Goal: Information Seeking & Learning: Learn about a topic

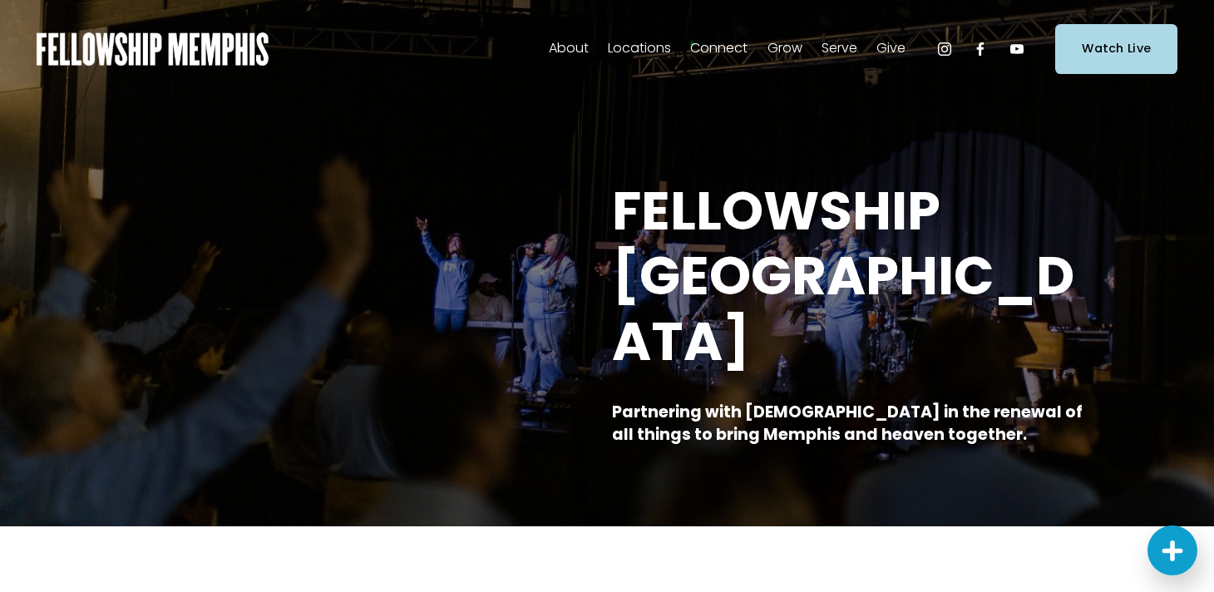
click at [0, 0] on span "Sermons" at bounding box center [0, 0] width 0 height 0
click at [0, 0] on span "Staff" at bounding box center [0, 0] width 0 height 0
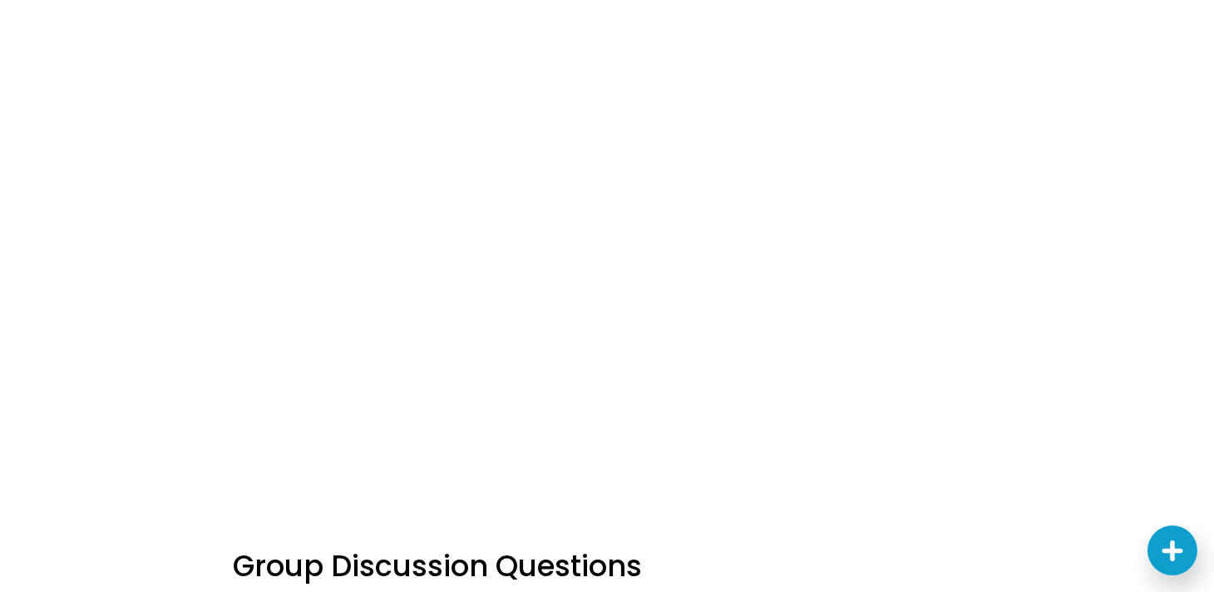
scroll to position [1055, 0]
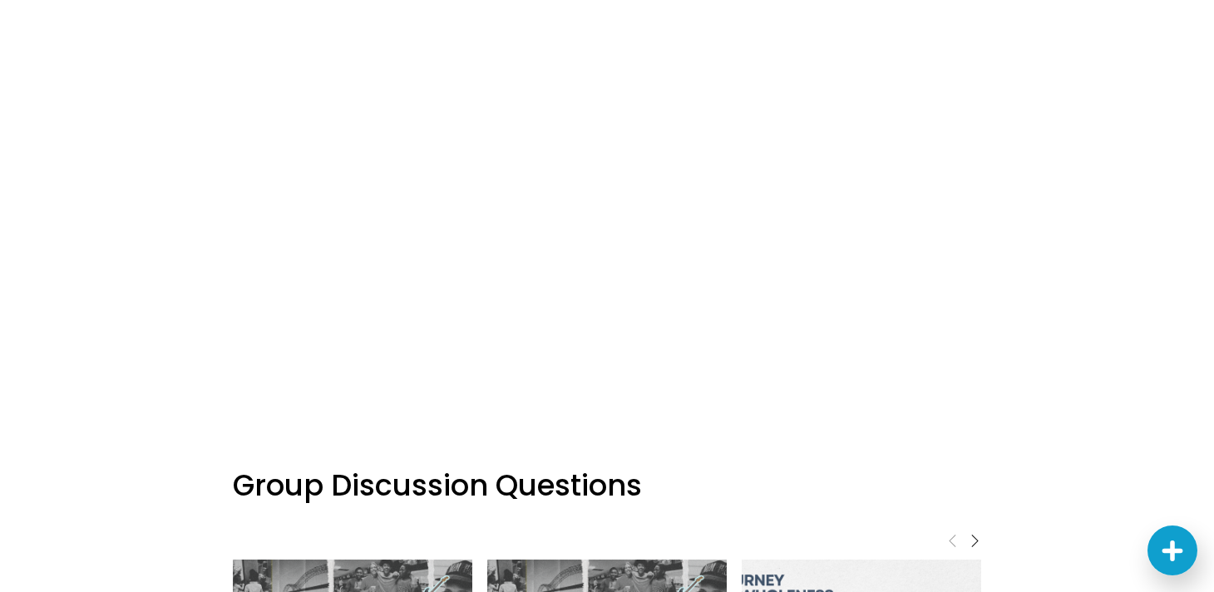
scroll to position [1136, 0]
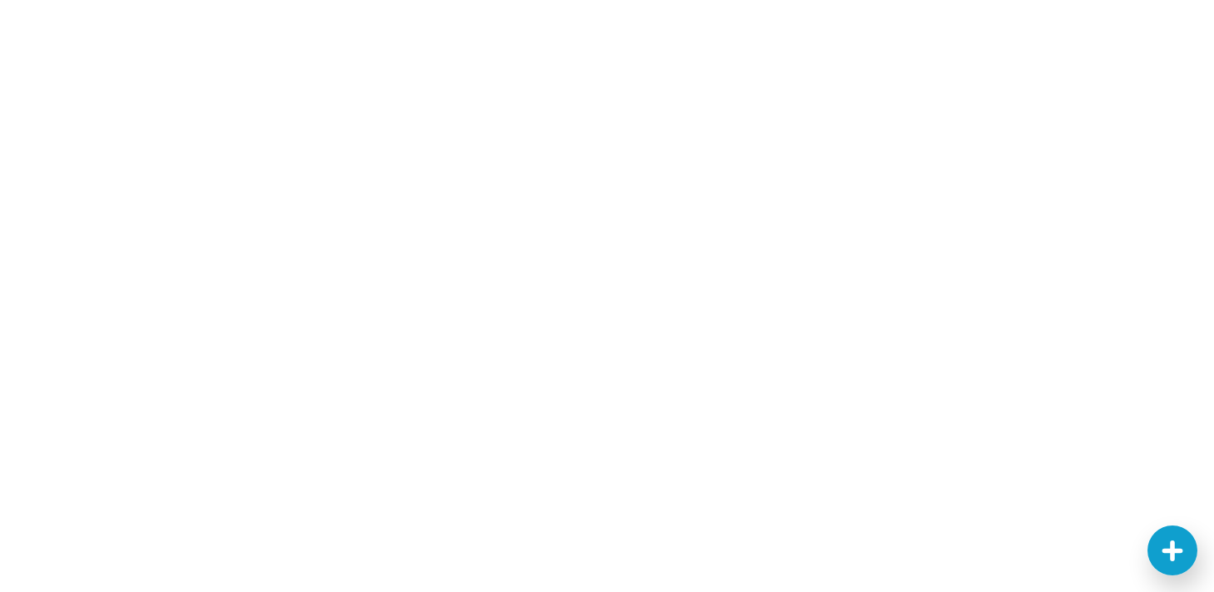
scroll to position [1044, 0]
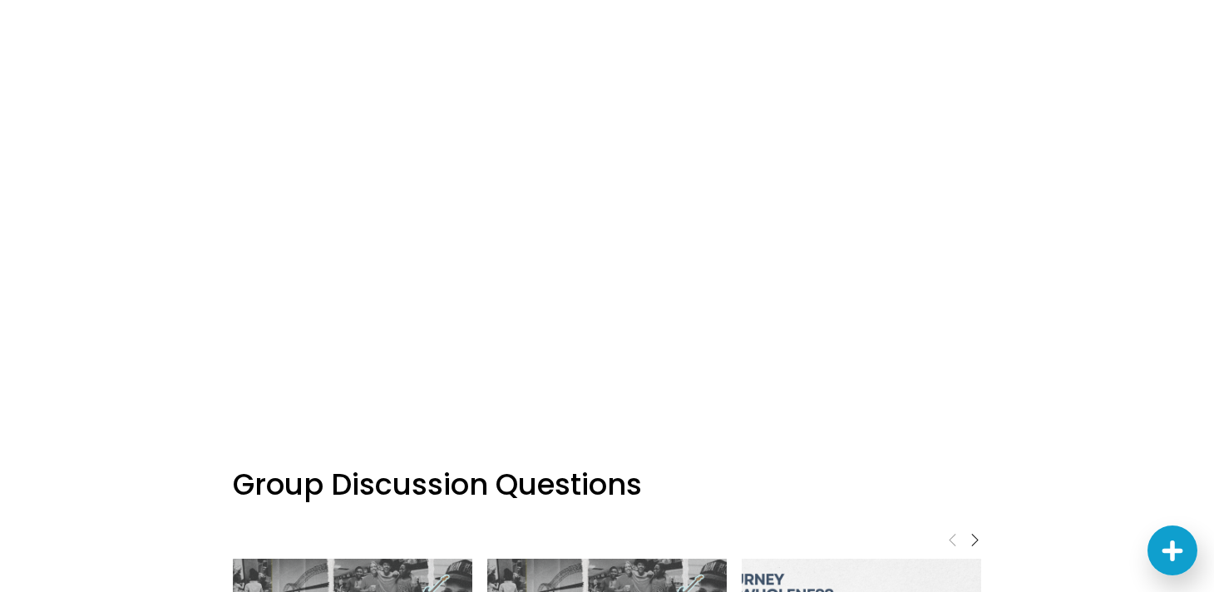
scroll to position [1166, 0]
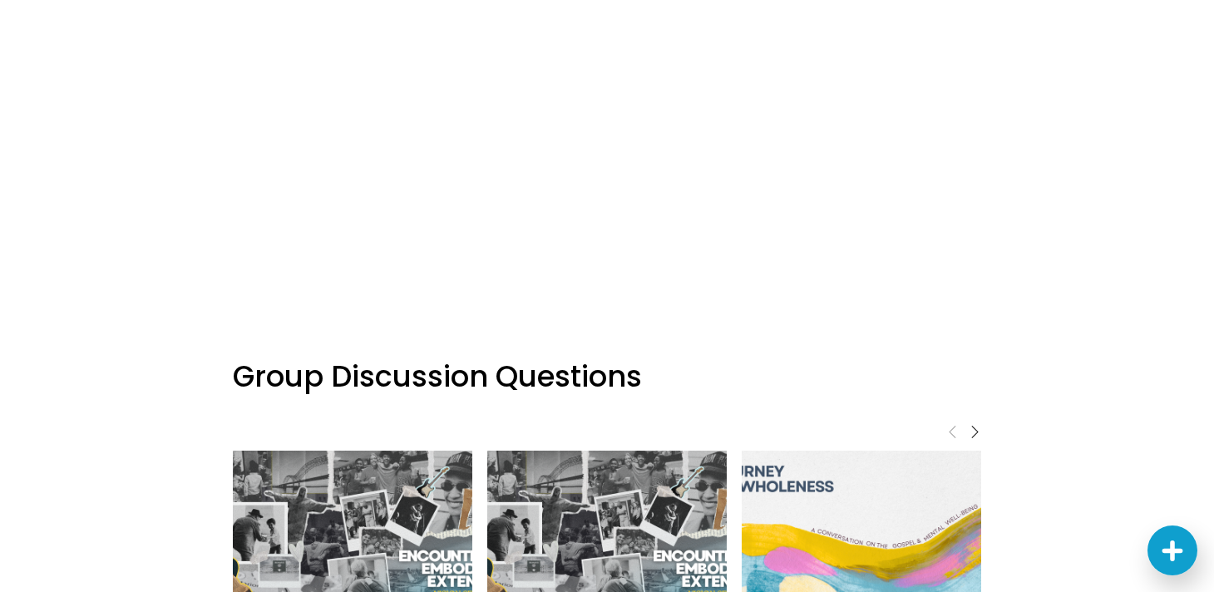
scroll to position [1279, 0]
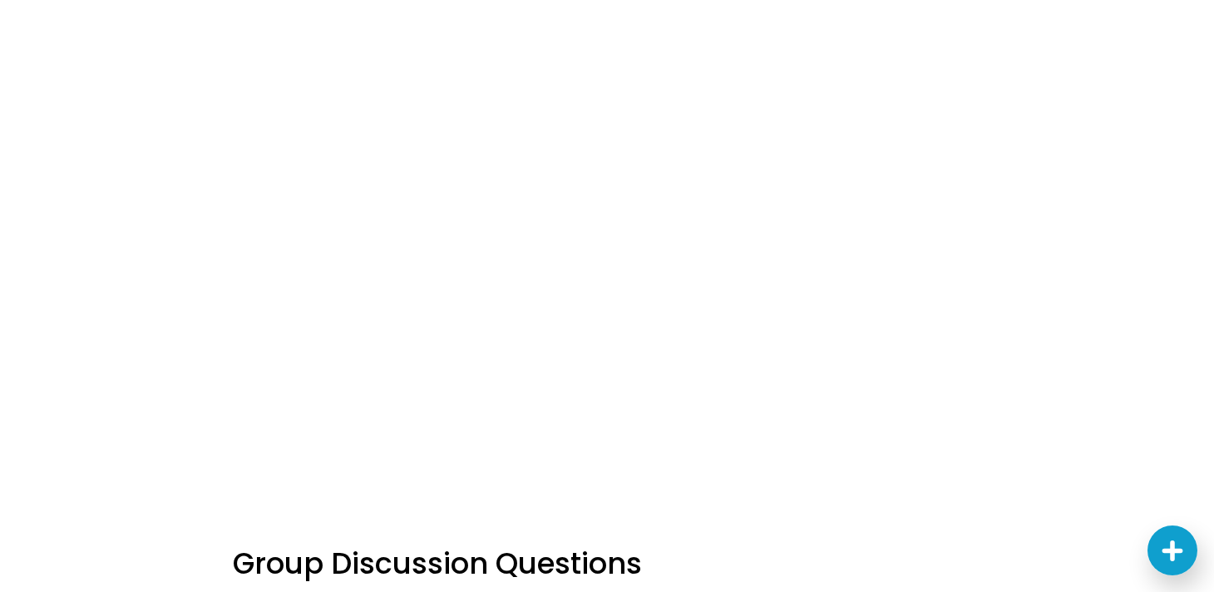
scroll to position [1159, 0]
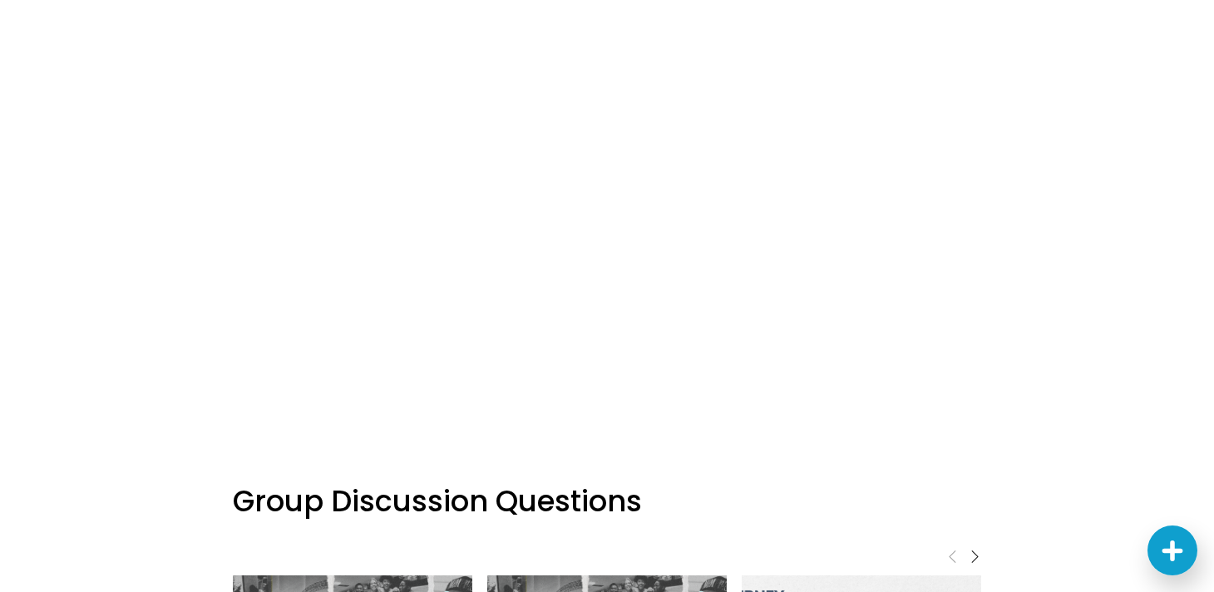
scroll to position [1120, 0]
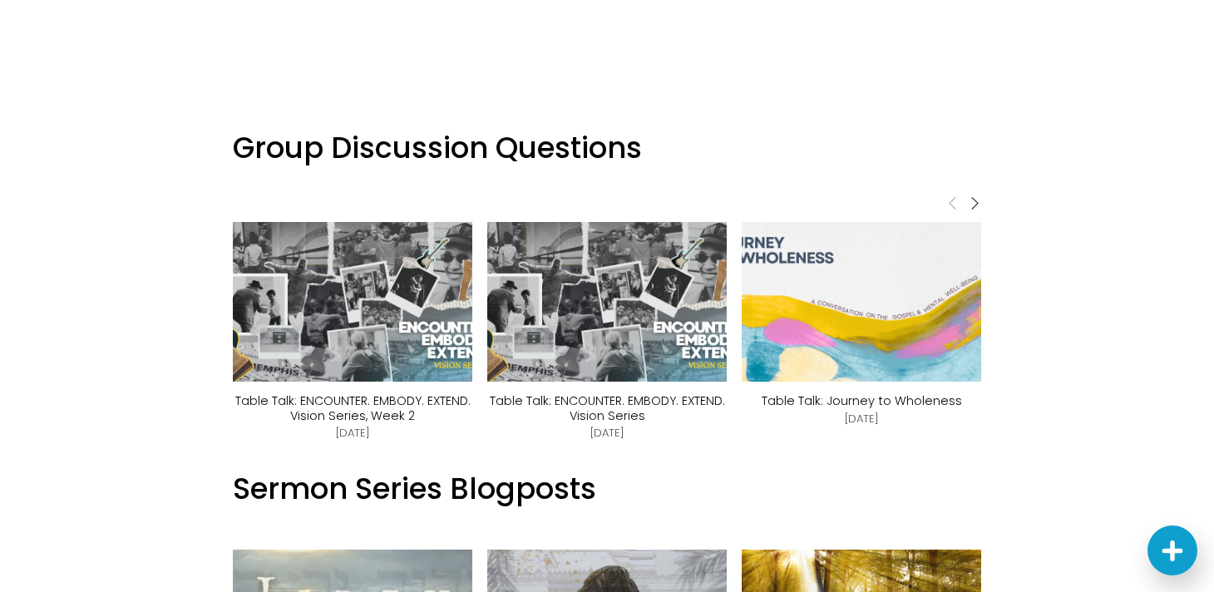
scroll to position [245, 0]
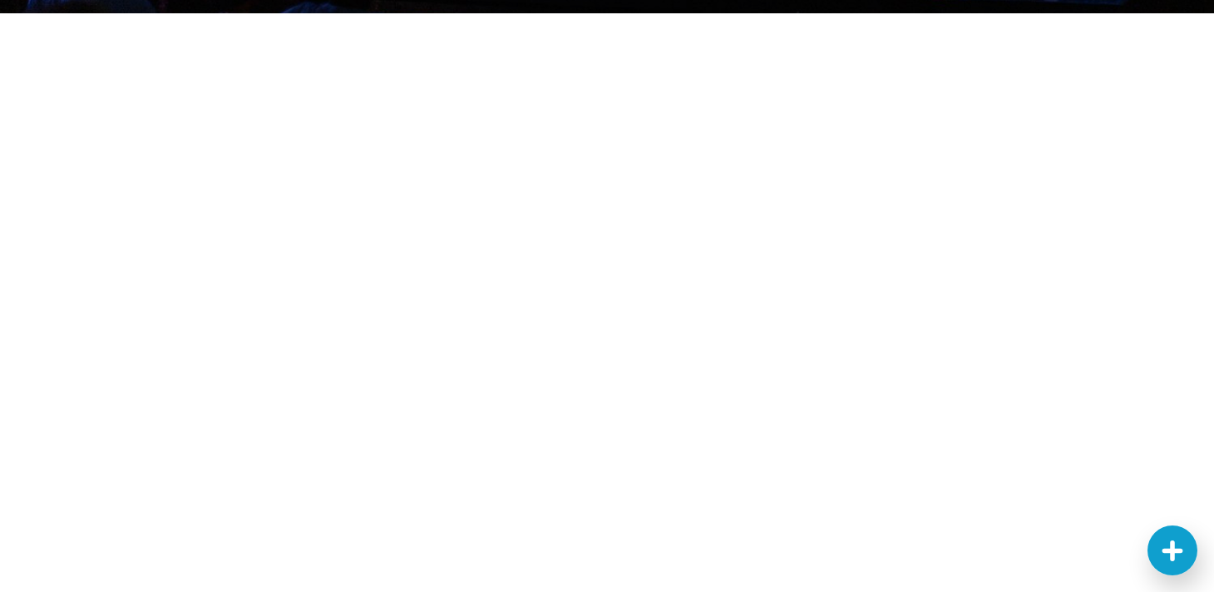
scroll to position [381, 0]
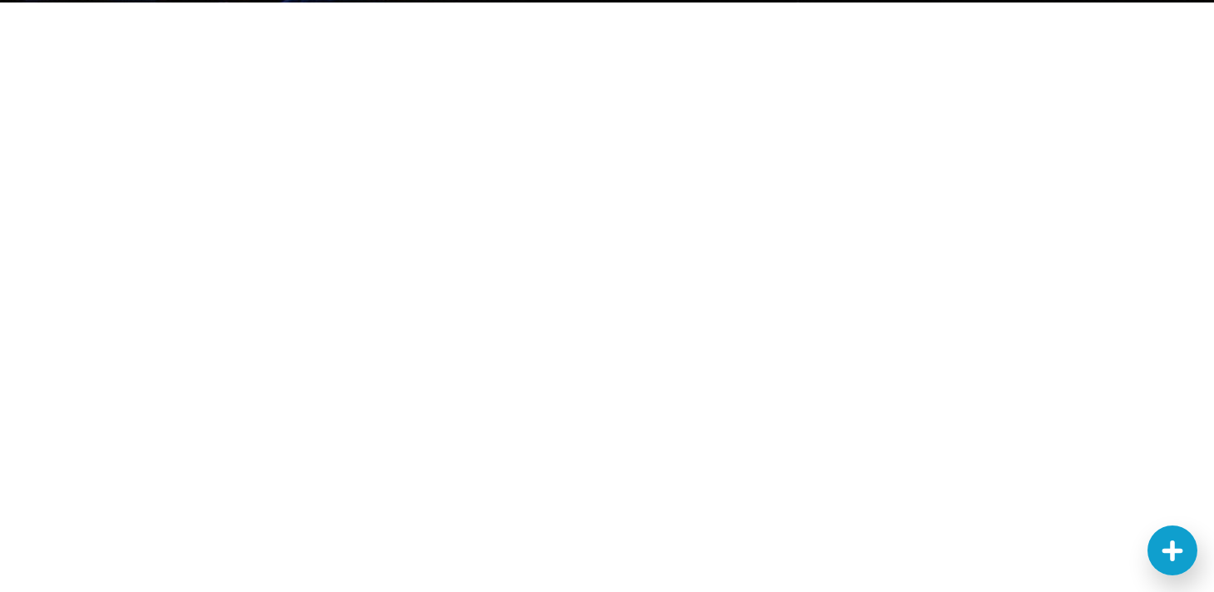
scroll to position [381, 0]
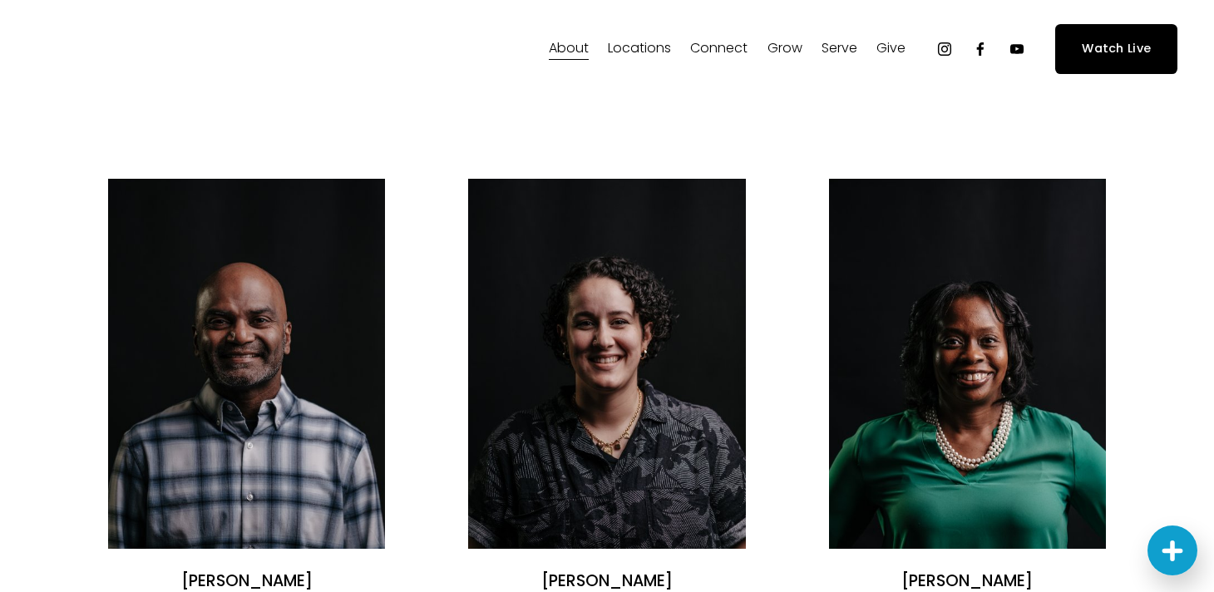
click at [0, 0] on link "Elder Nominations" at bounding box center [0, 0] width 0 height 0
